Goal: Find specific page/section: Find specific page/section

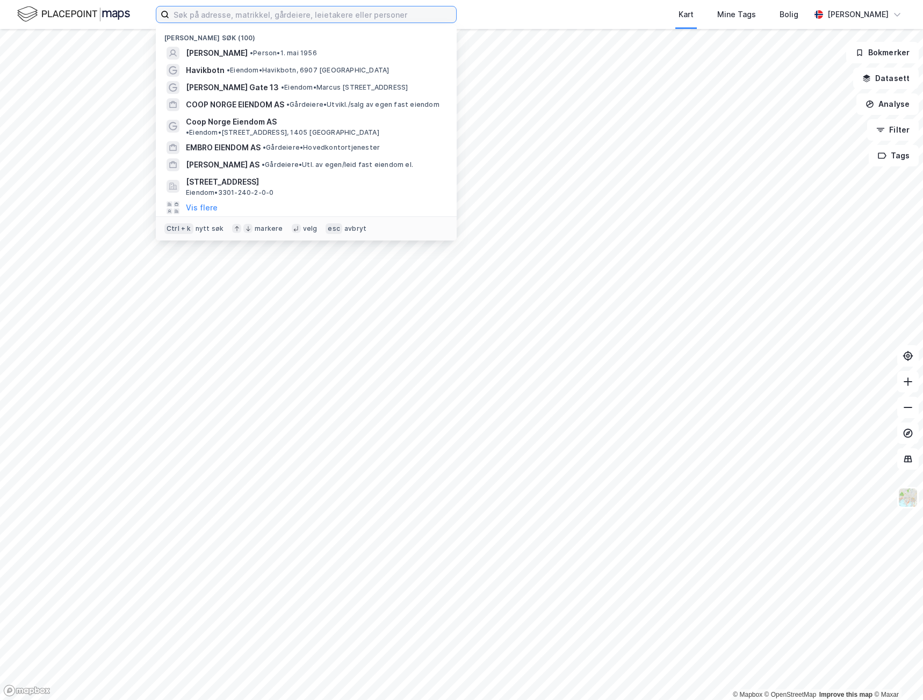
click at [237, 13] on input at bounding box center [312, 14] width 287 height 16
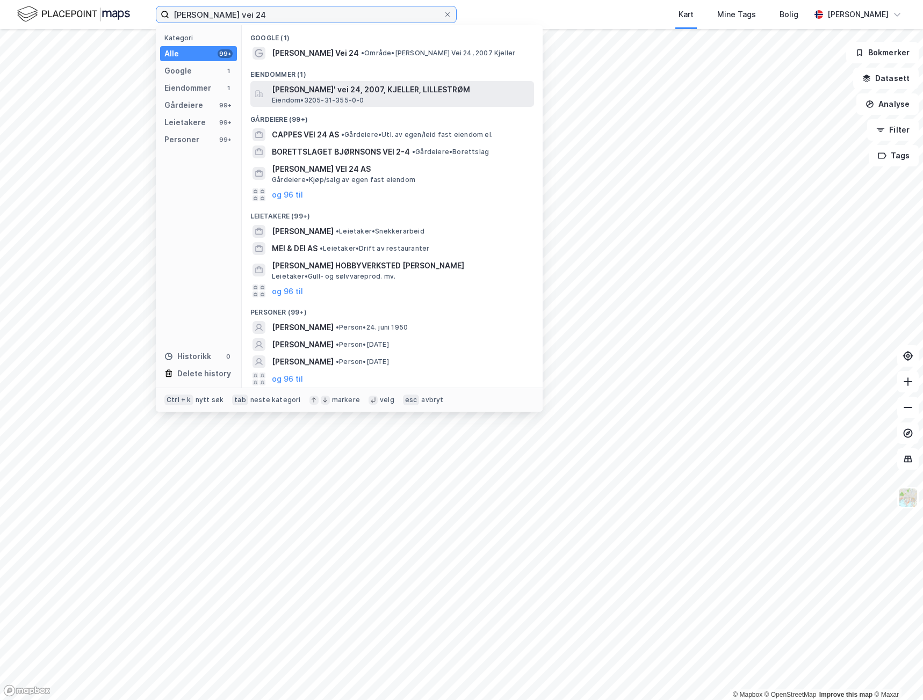
type input "[PERSON_NAME] vei 24"
click at [362, 90] on span "[PERSON_NAME]' vei 24, 2007, KJELLER, LILLESTRØM" at bounding box center [401, 89] width 258 height 13
